Goal: Transaction & Acquisition: Purchase product/service

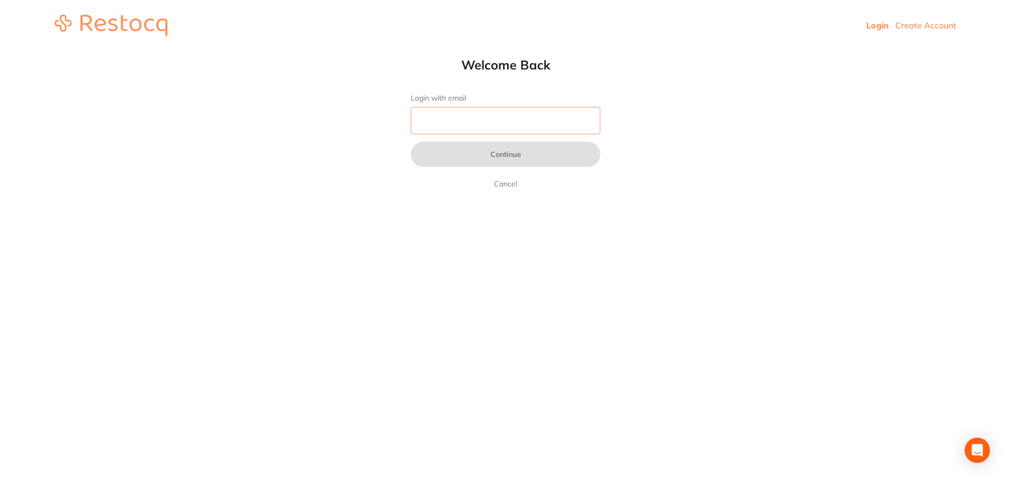
click at [524, 116] on input "Login with email" at bounding box center [506, 120] width 190 height 27
type input "[EMAIL_ADDRESS][DOMAIN_NAME]"
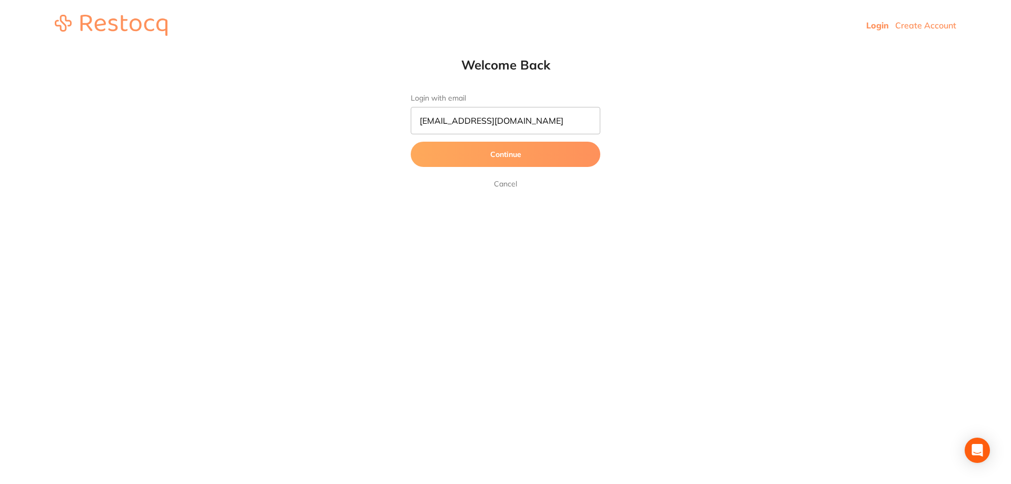
click at [512, 150] on button "Continue" at bounding box center [506, 154] width 190 height 25
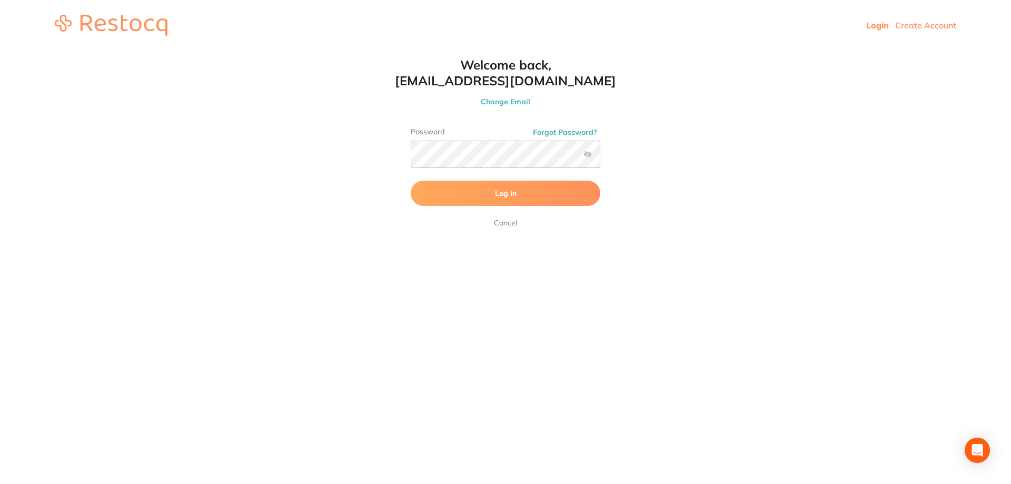
click at [529, 191] on button "Log In" at bounding box center [506, 193] width 190 height 25
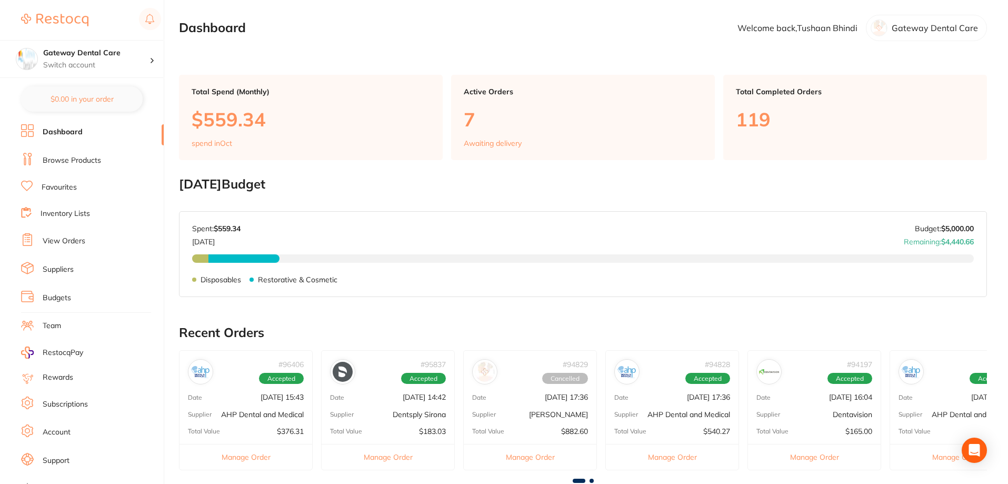
click at [62, 158] on link "Browse Products" at bounding box center [72, 160] width 58 height 11
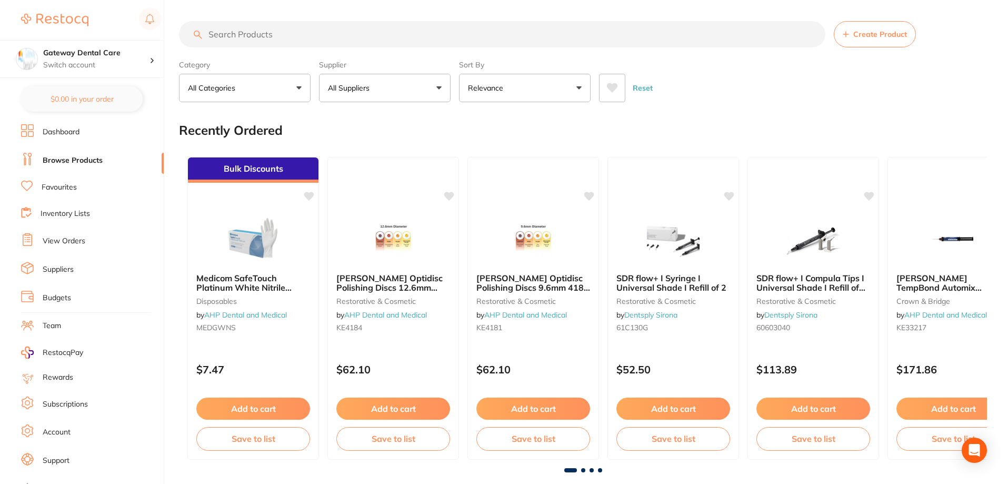
click at [299, 42] on input "search" at bounding box center [502, 34] width 647 height 26
type input "germiphene"
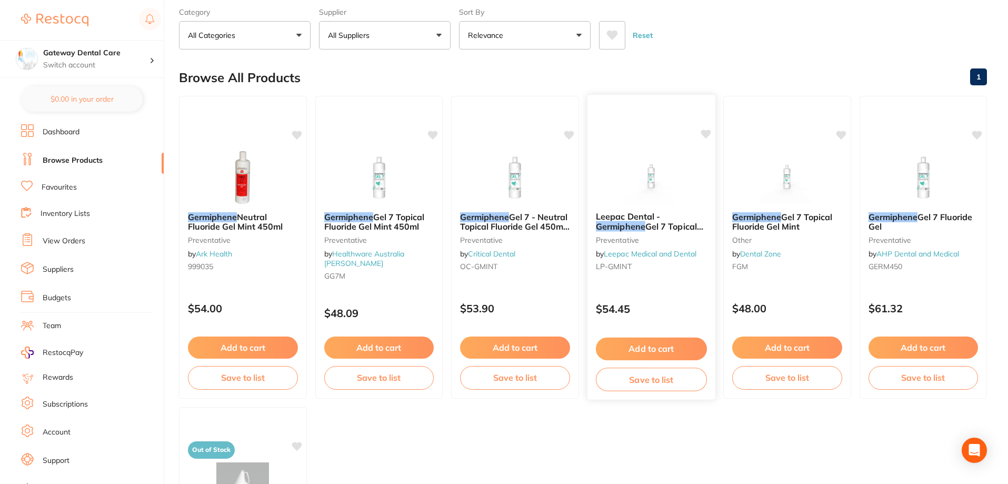
scroll to position [211, 0]
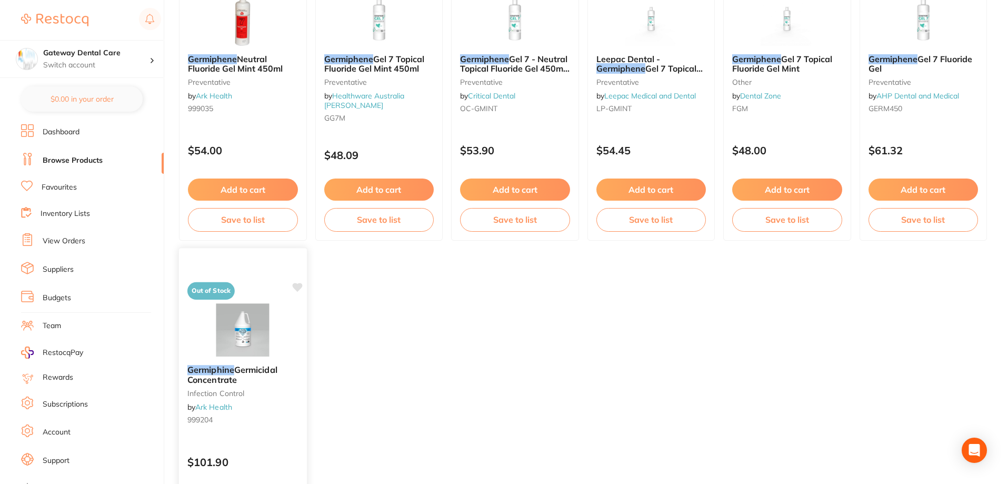
click at [220, 364] on div "Germiphine Germicidal Concentrate infection control by Ark Health 999204" at bounding box center [243, 396] width 128 height 81
